Goal: Information Seeking & Learning: Check status

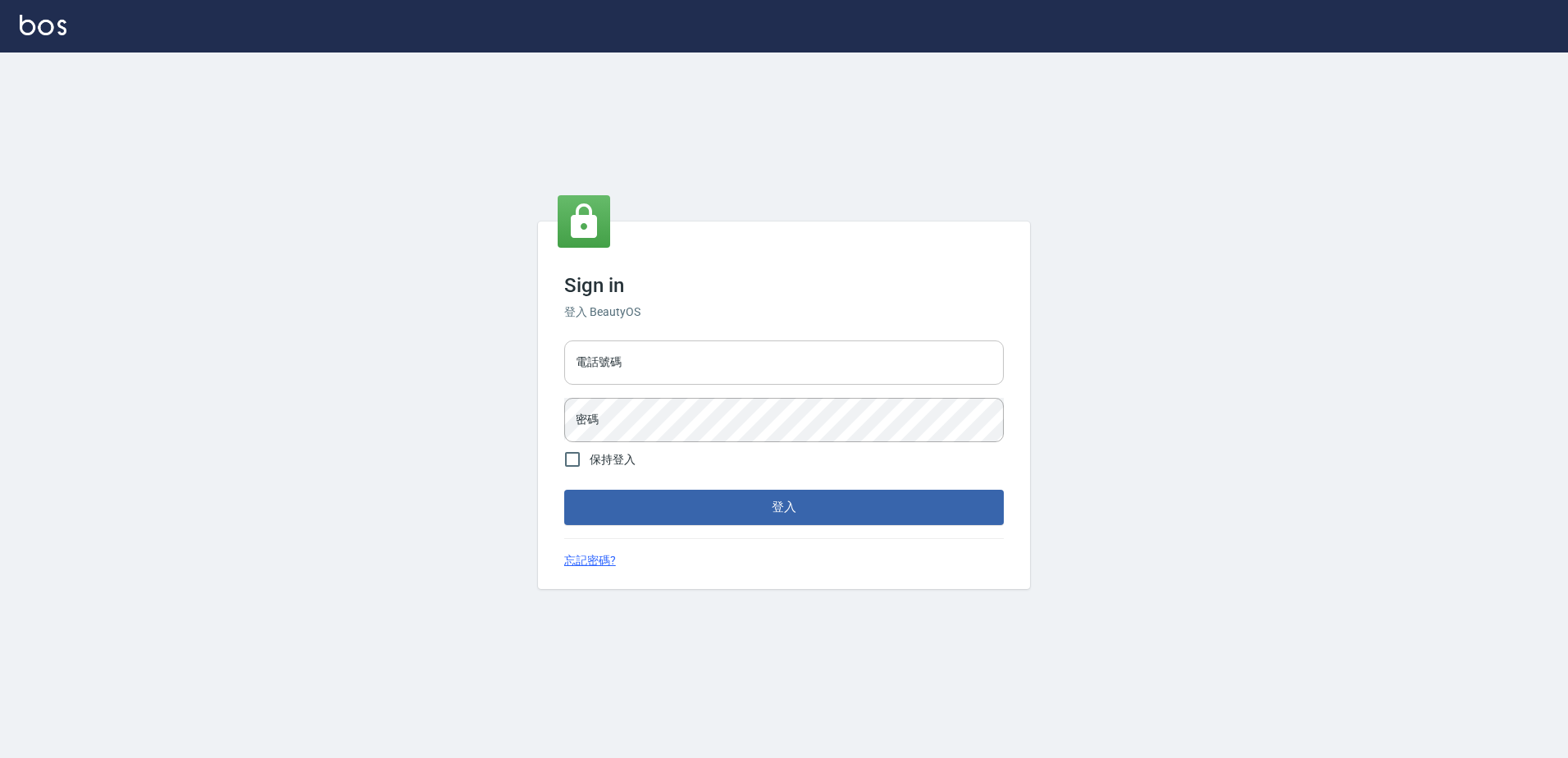
click at [645, 374] on input "電話號碼" at bounding box center [784, 362] width 440 height 45
type input "0426865599"
click at [564, 490] on button "登入" at bounding box center [784, 507] width 440 height 35
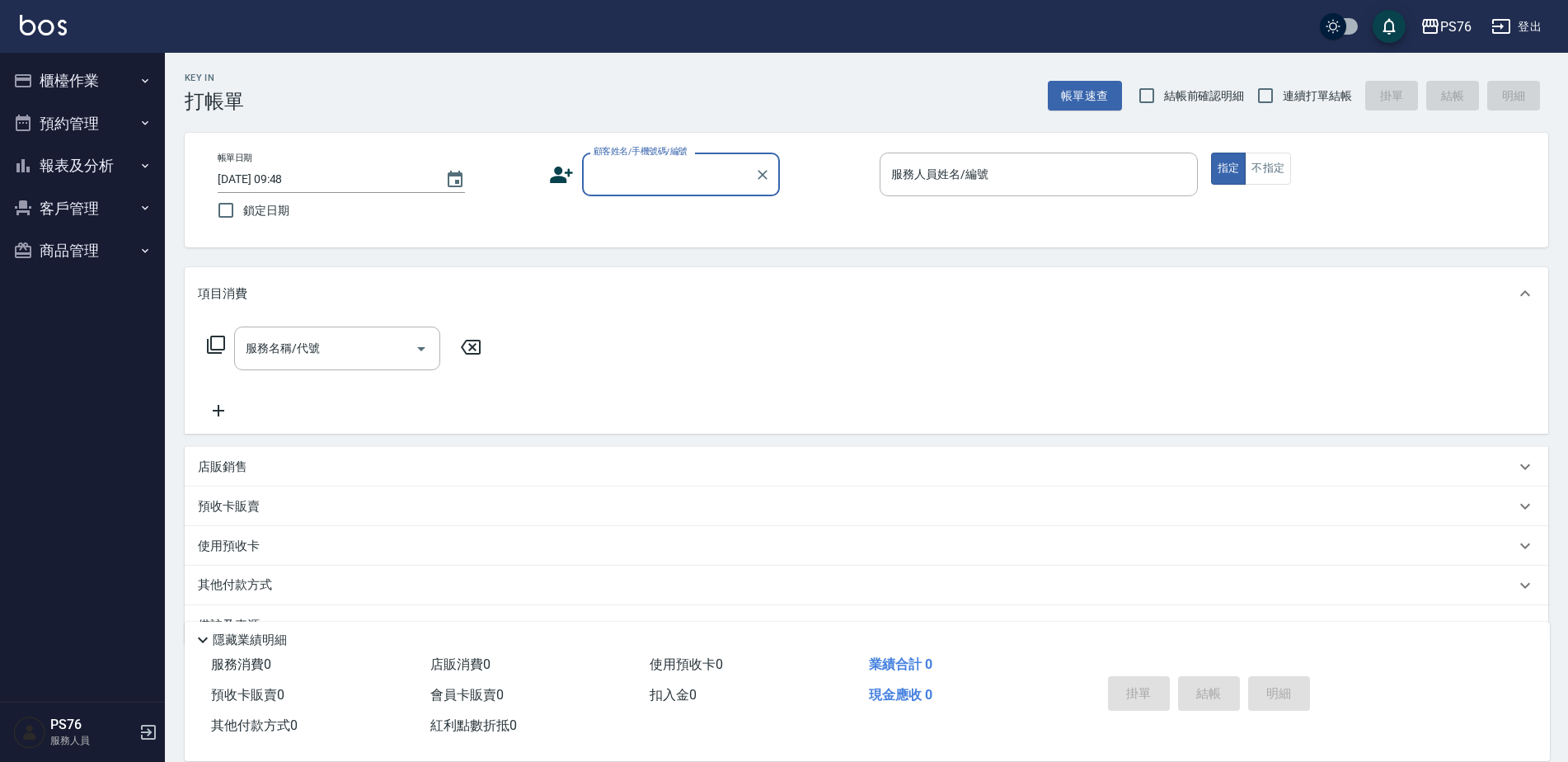
click at [92, 170] on button "報表及分析" at bounding box center [82, 166] width 152 height 43
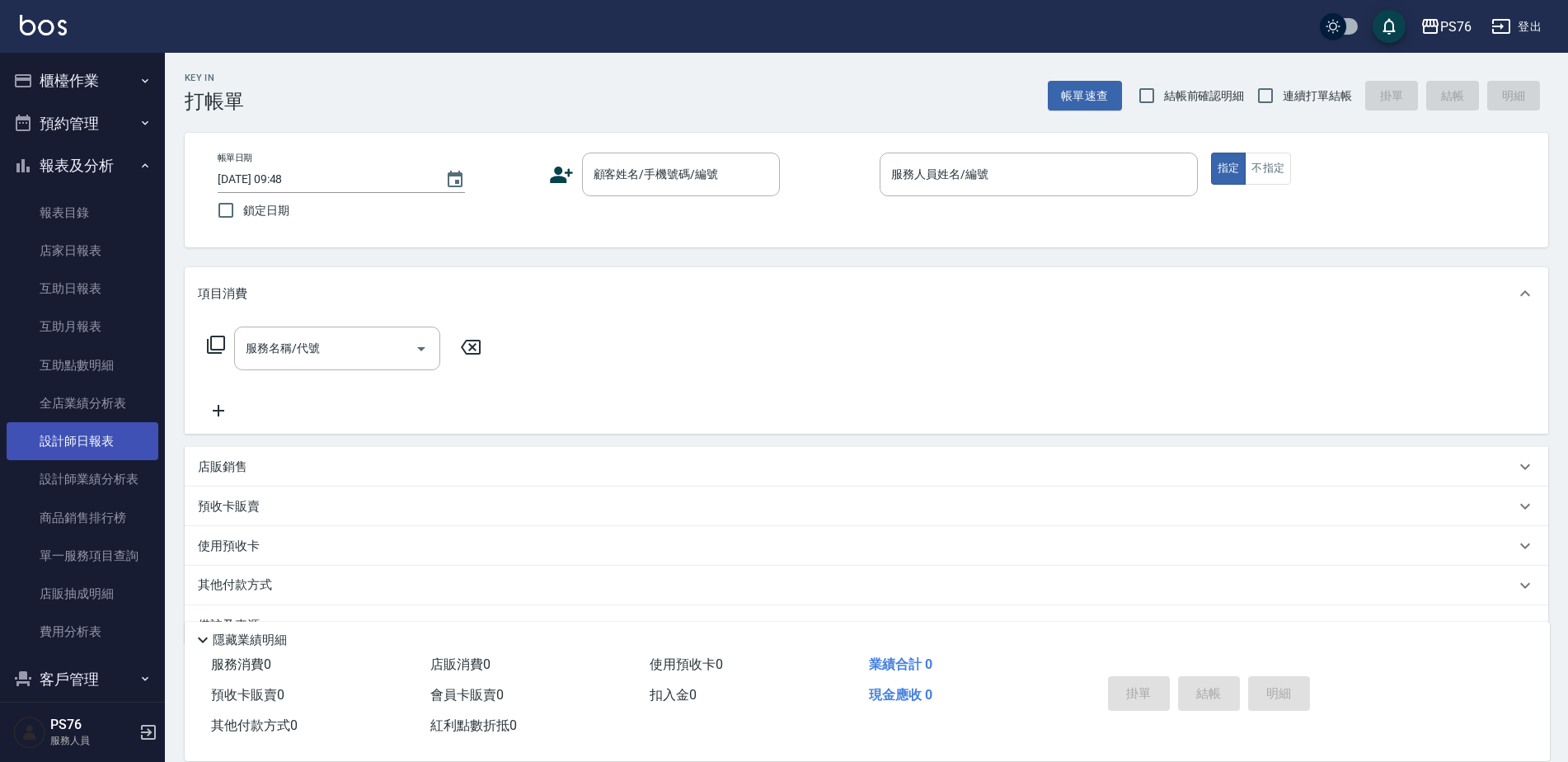
click at [89, 424] on link "設計師日報表" at bounding box center [82, 440] width 152 height 38
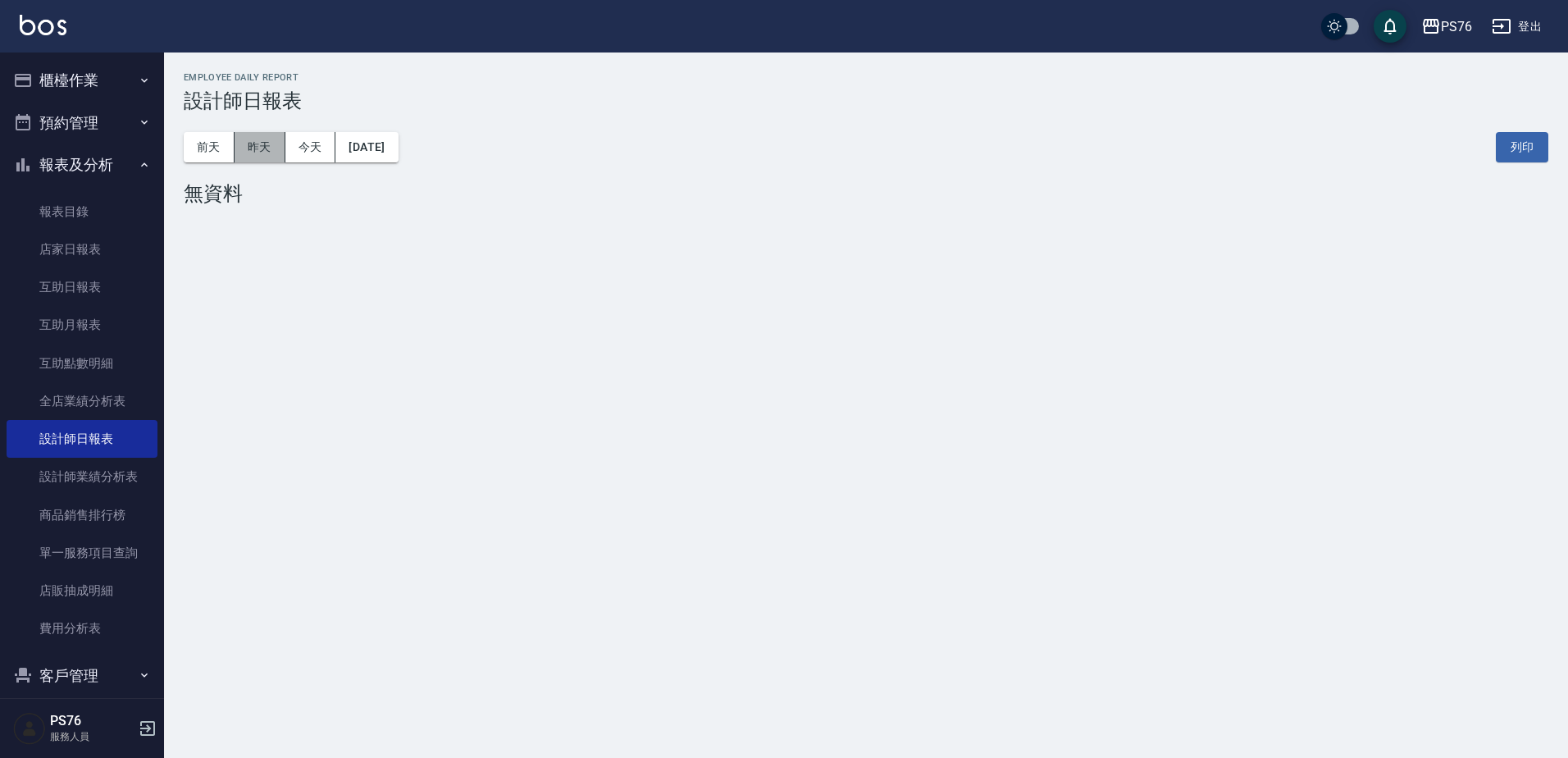
click at [270, 144] on button "昨天" at bounding box center [260, 147] width 51 height 30
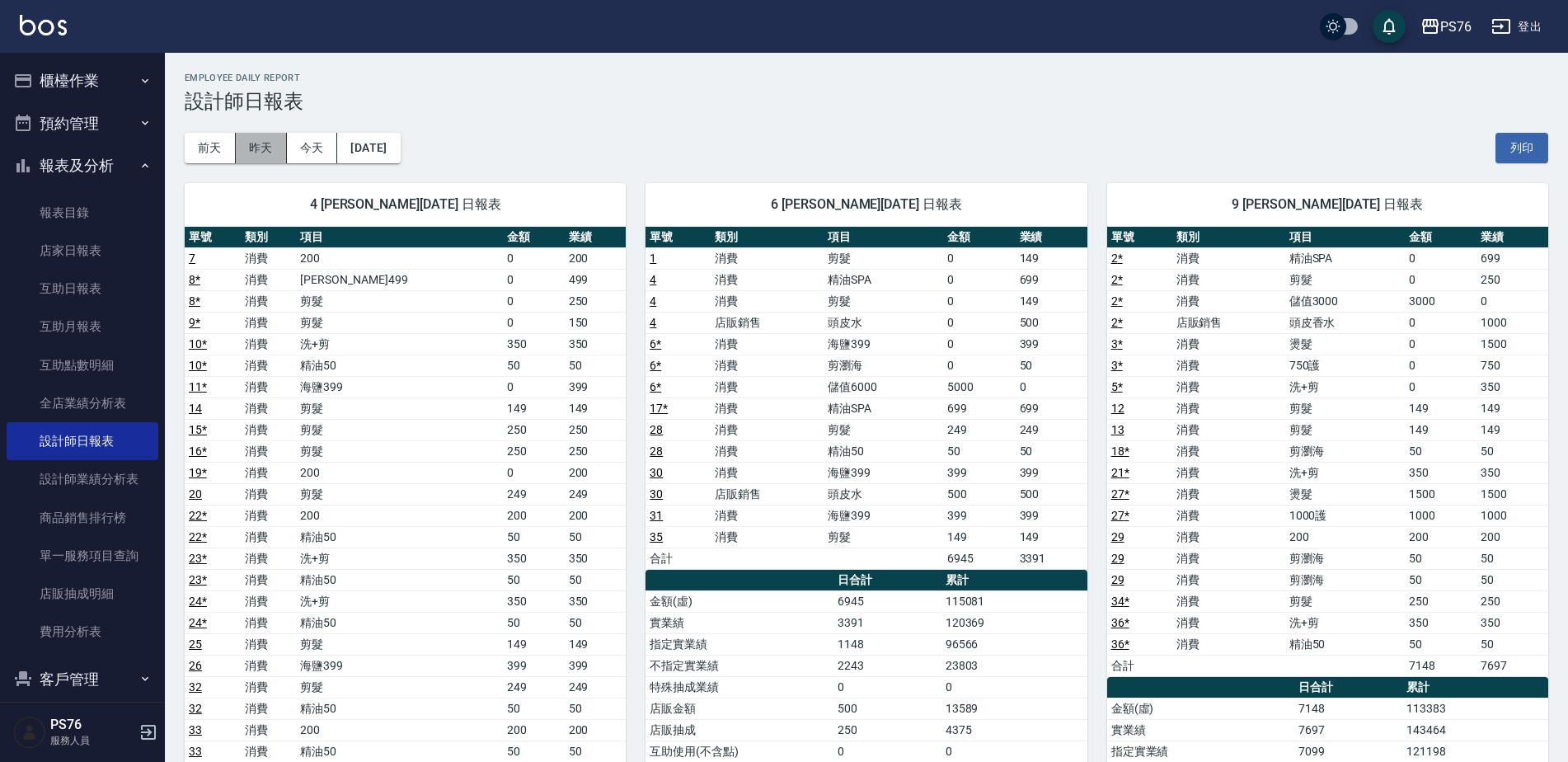
click at [261, 146] on button "昨天" at bounding box center [262, 147] width 51 height 30
click at [210, 151] on button "前天" at bounding box center [210, 147] width 51 height 30
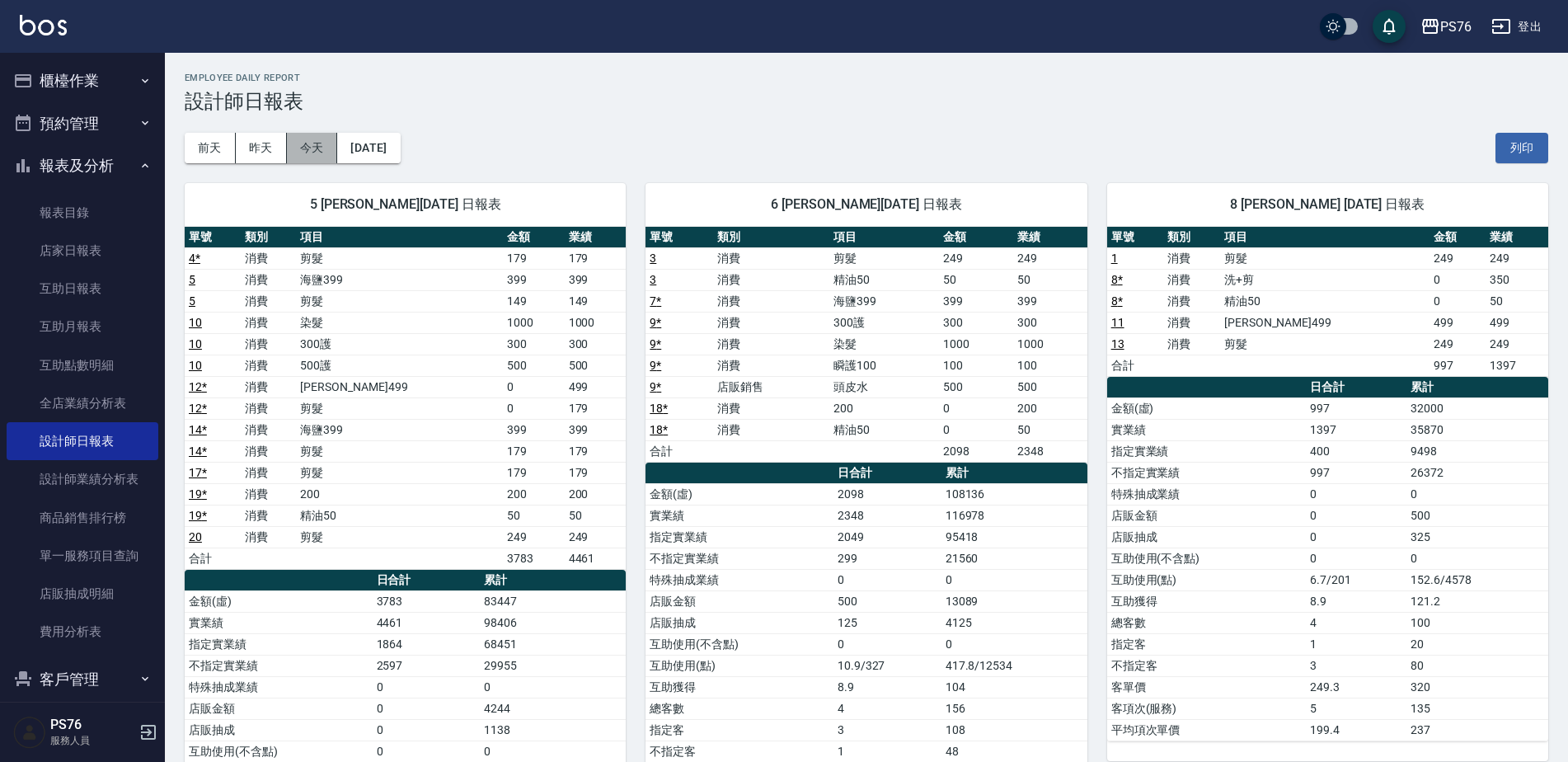
click at [305, 155] on button "今天" at bounding box center [313, 147] width 51 height 30
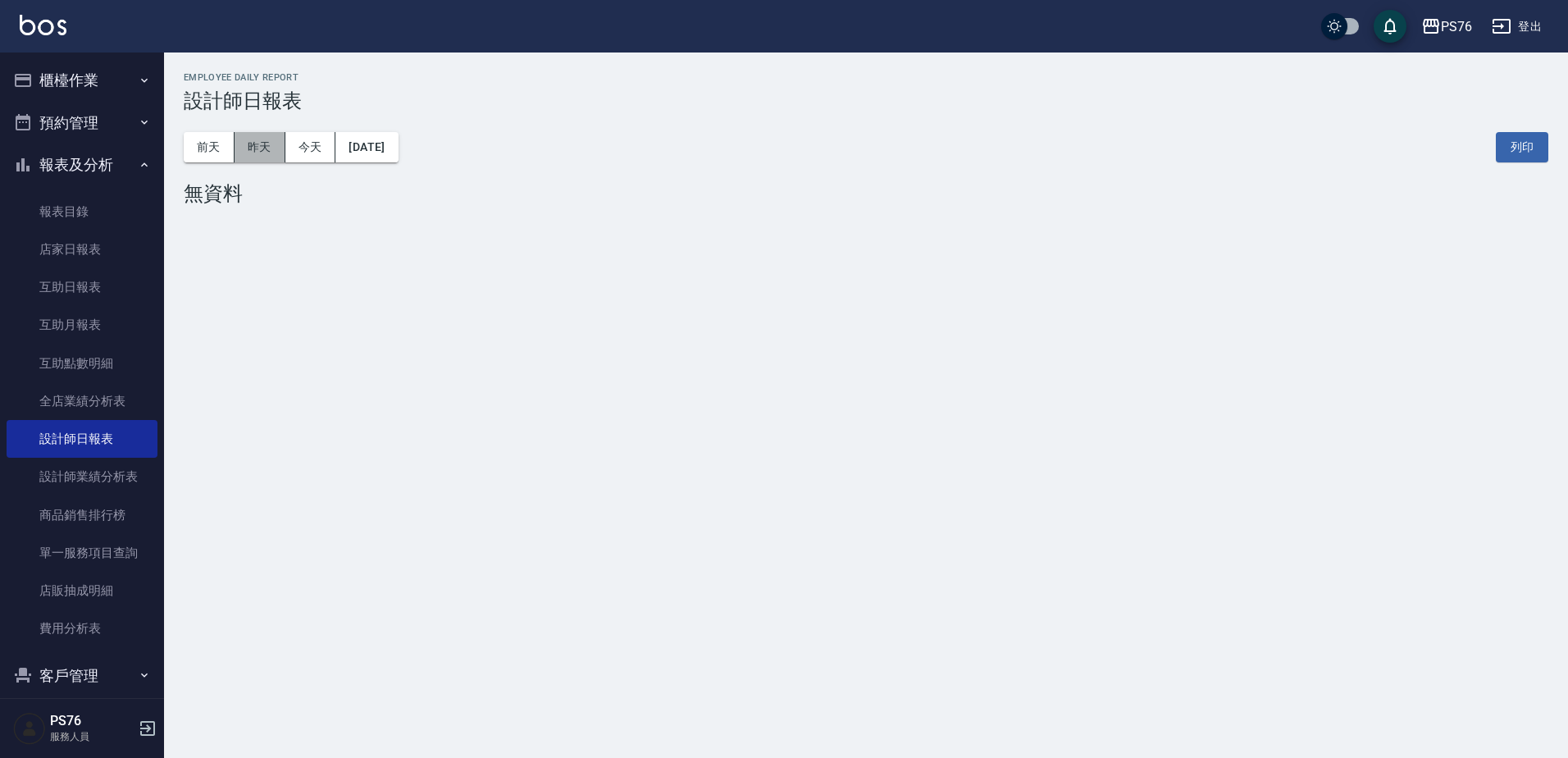
click at [268, 149] on button "昨天" at bounding box center [260, 147] width 51 height 30
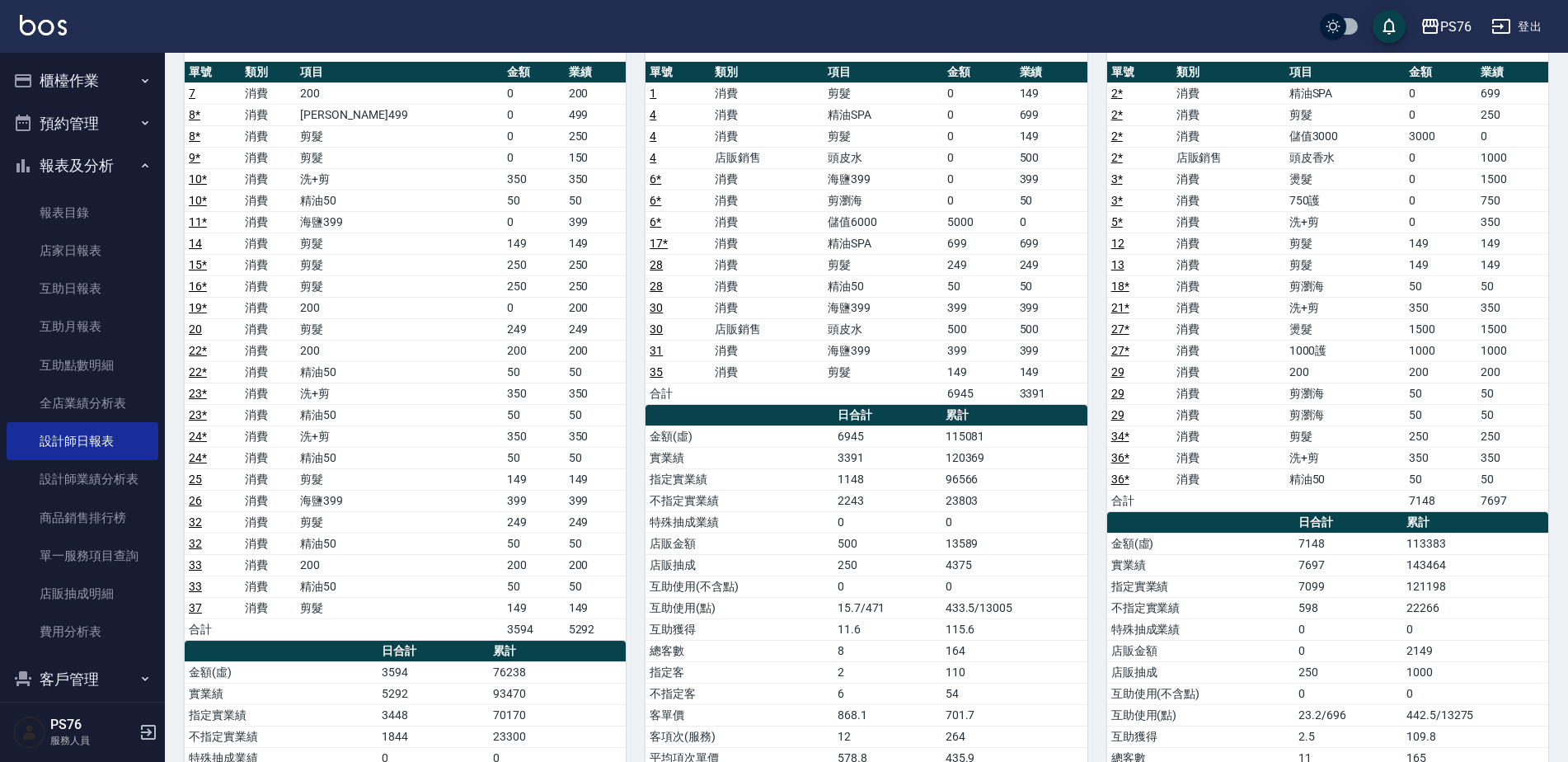
scroll to position [247, 0]
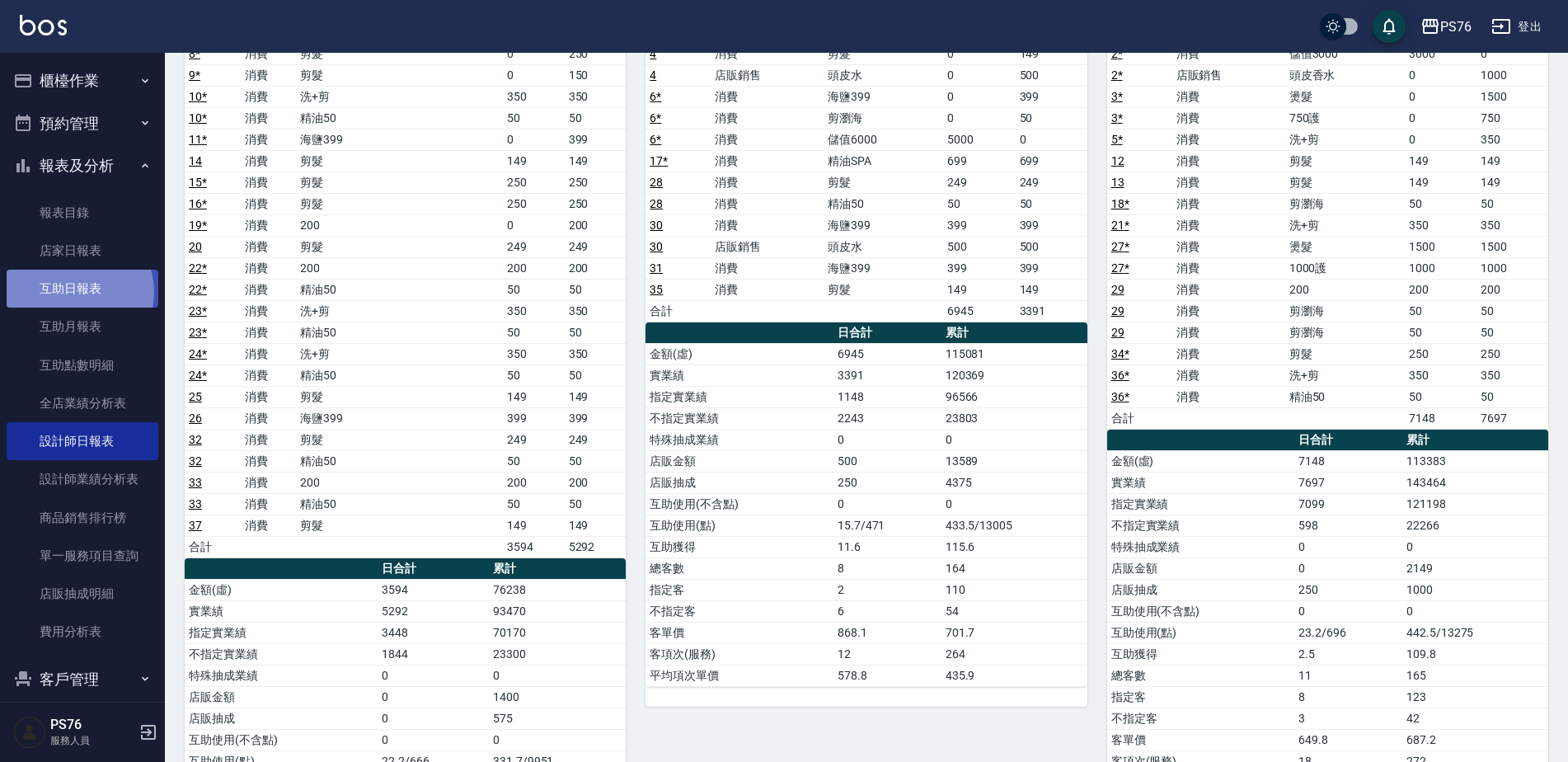
click at [75, 292] on link "互助日報表" at bounding box center [82, 288] width 152 height 38
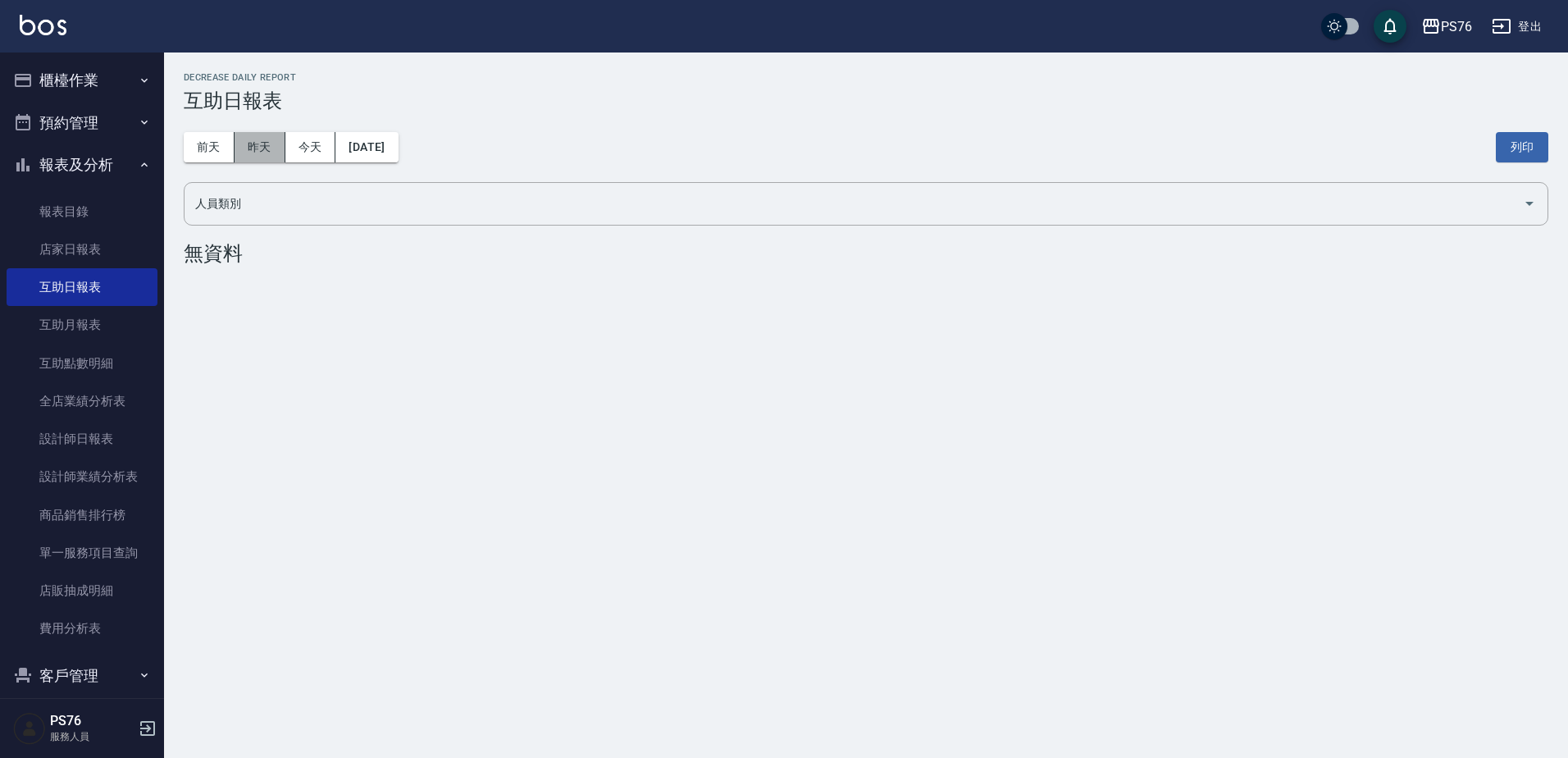
click at [269, 140] on button "昨天" at bounding box center [260, 147] width 51 height 30
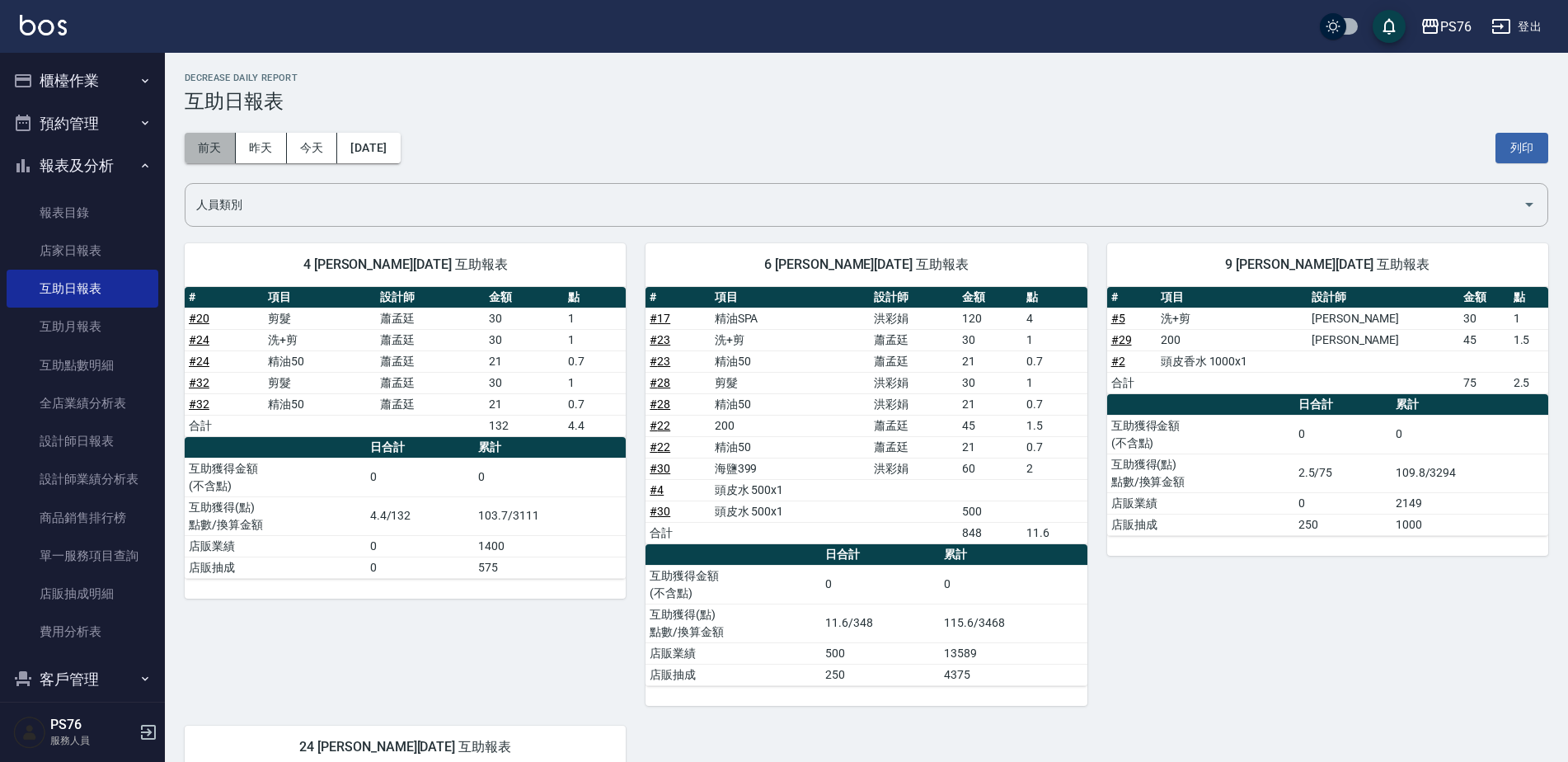
click at [216, 146] on button "前天" at bounding box center [210, 147] width 51 height 30
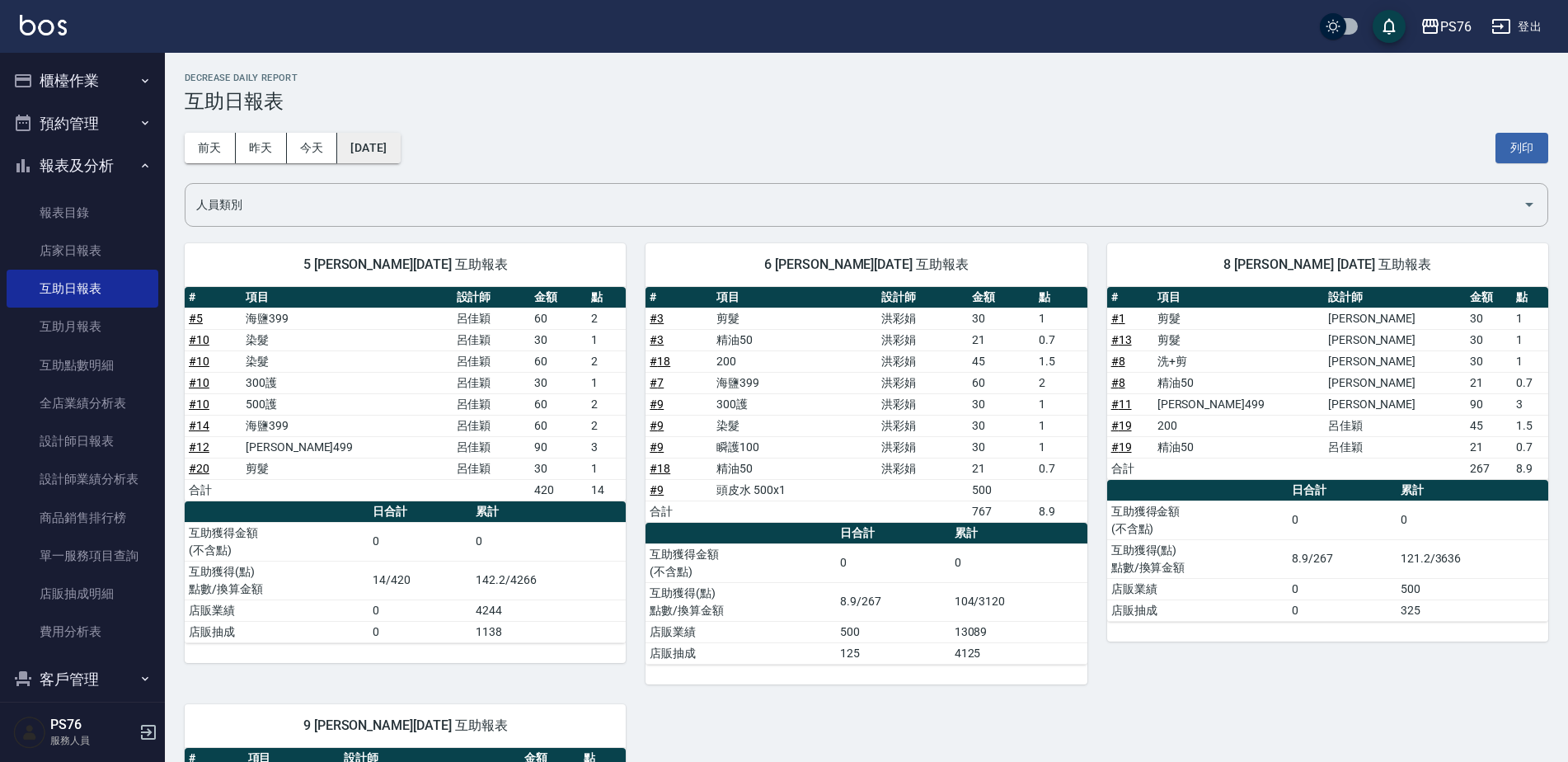
click at [376, 158] on button "2025/09/24" at bounding box center [369, 147] width 62 height 30
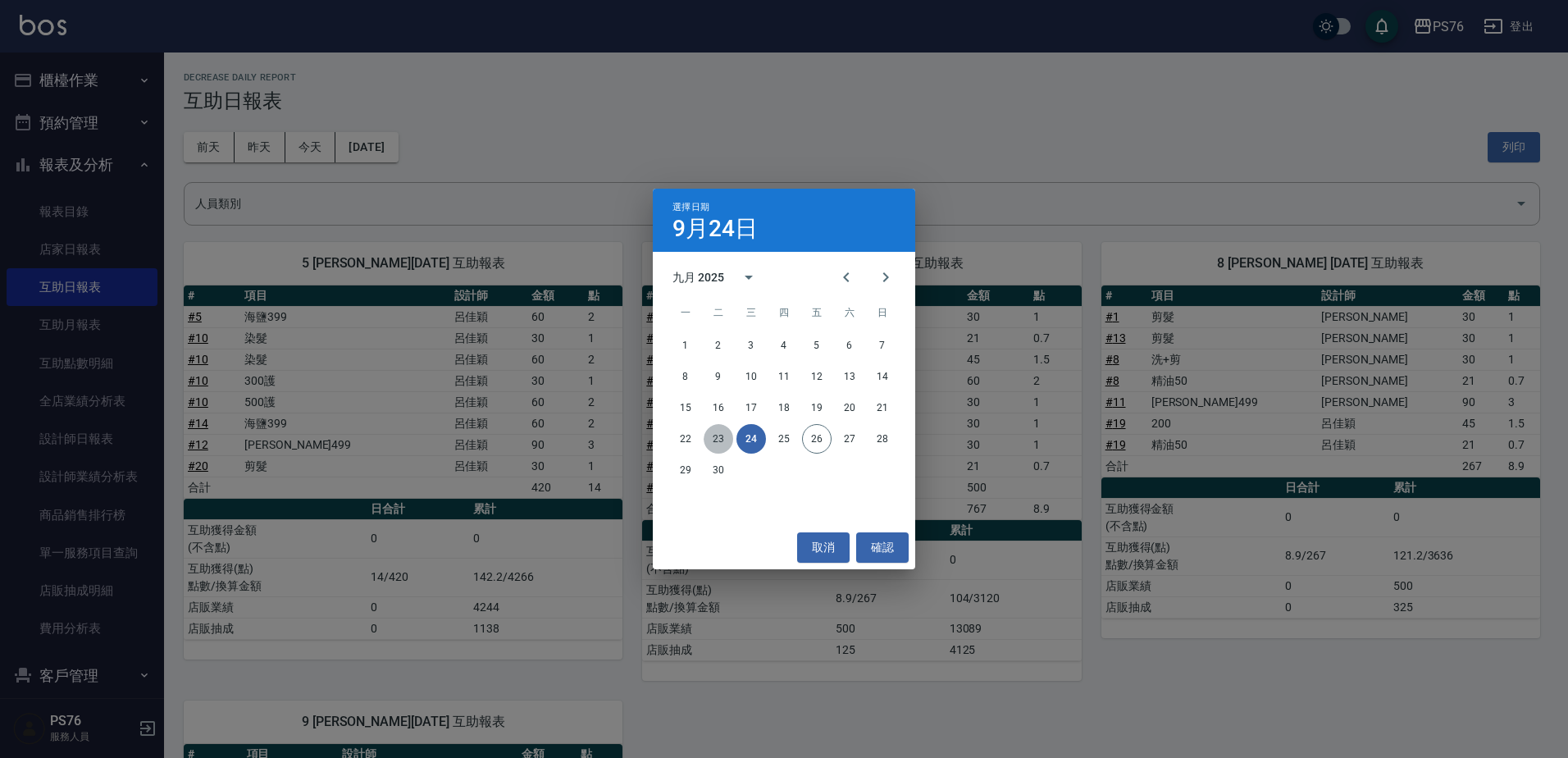
click at [716, 440] on button "23" at bounding box center [718, 439] width 29 height 29
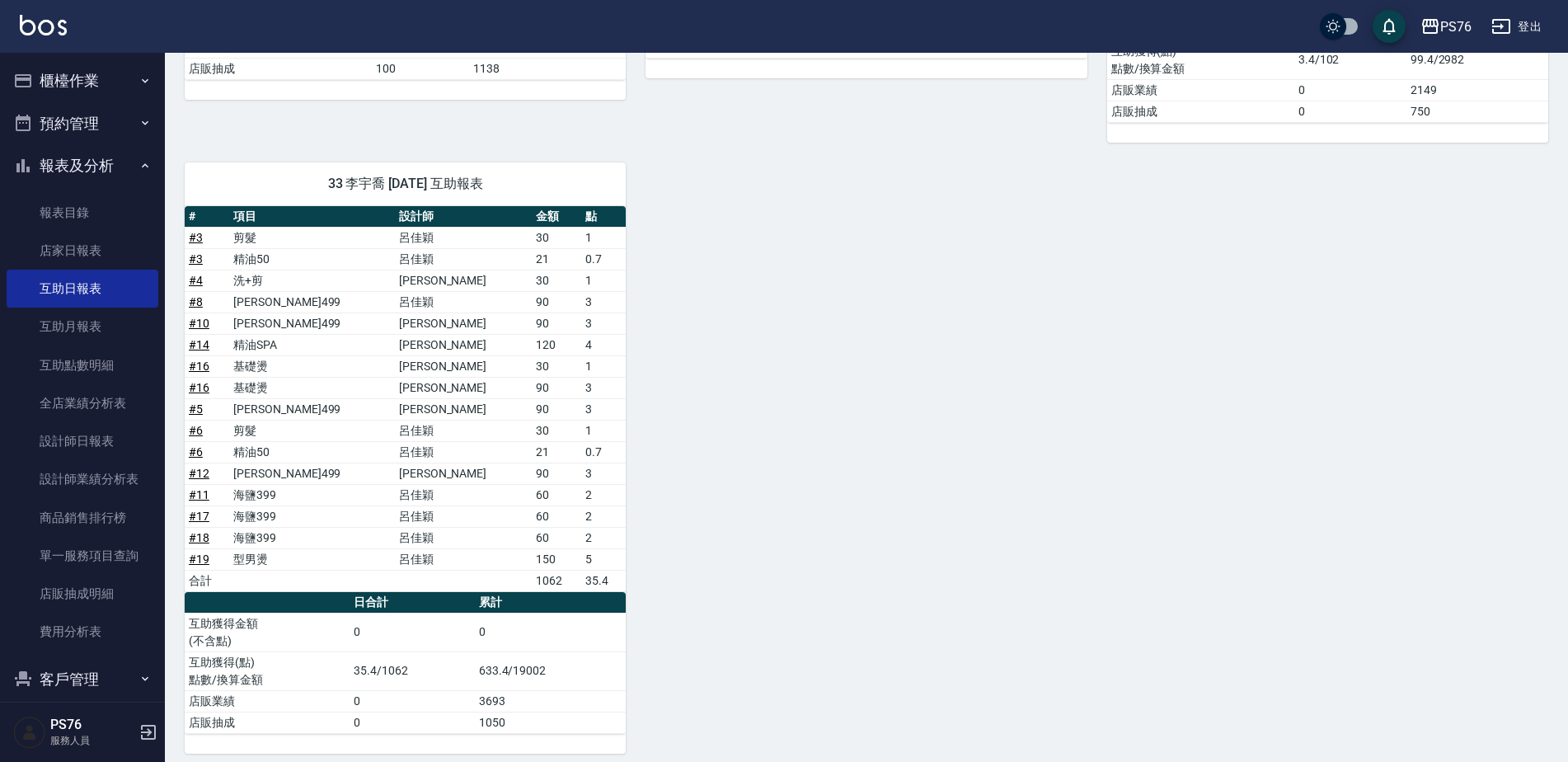
scroll to position [446, 0]
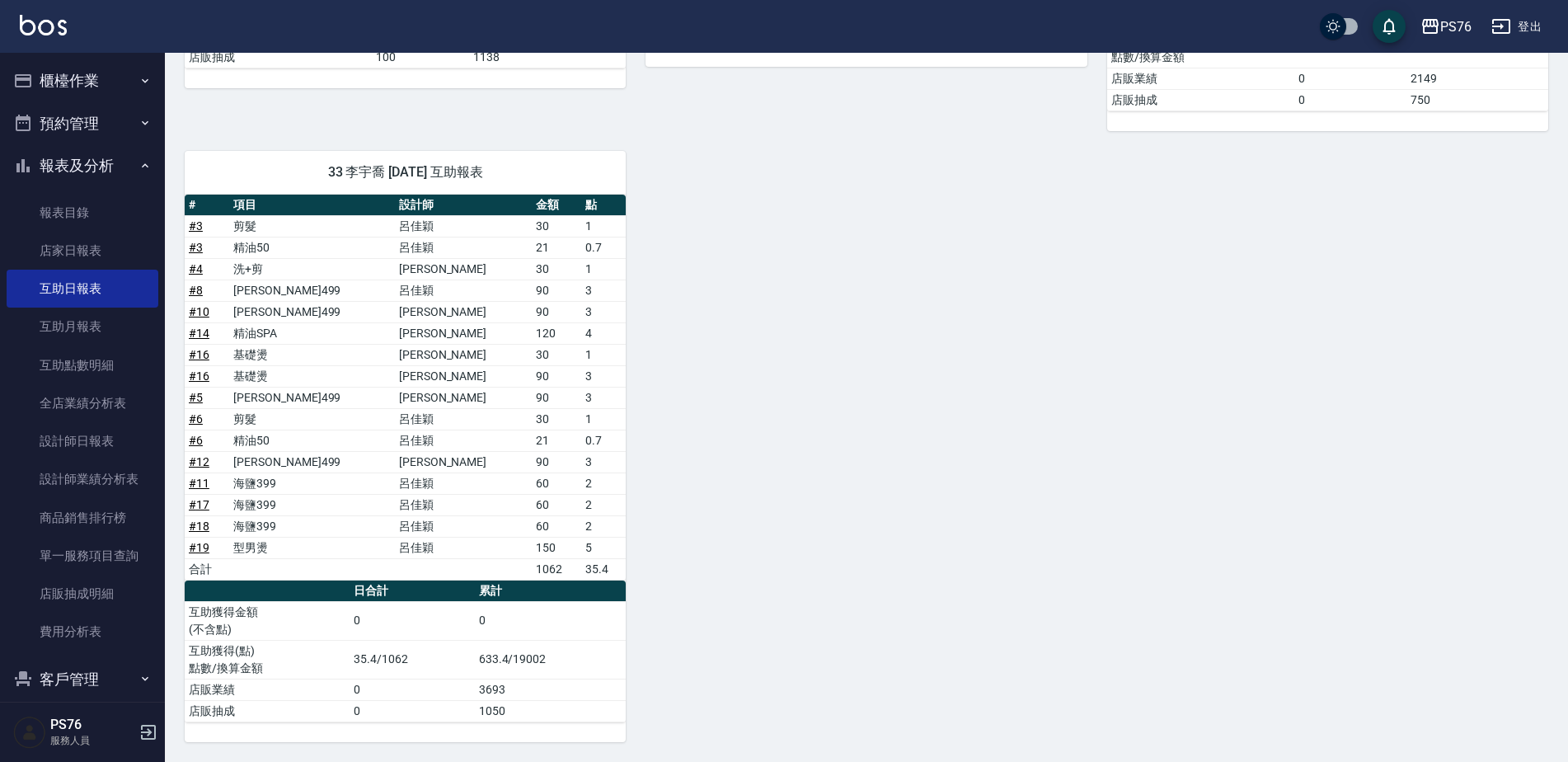
click at [1539, 28] on button "登出" at bounding box center [1516, 27] width 63 height 30
